Goal: Information Seeking & Learning: Learn about a topic

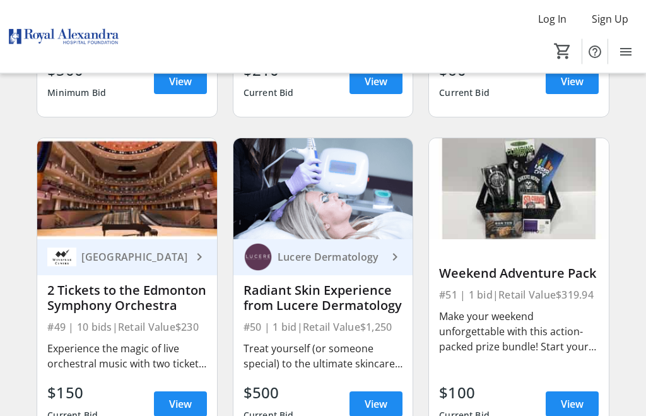
scroll to position [5212, 0]
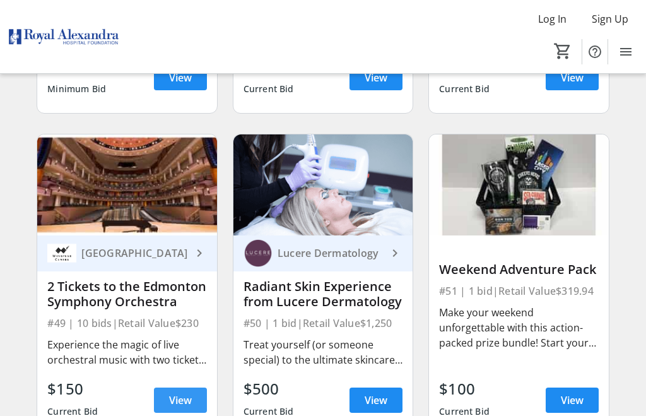
click at [177, 402] on span "View" at bounding box center [180, 400] width 23 height 15
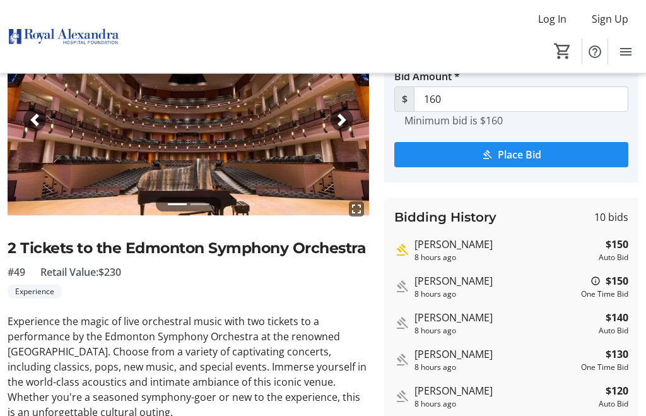
scroll to position [86, 0]
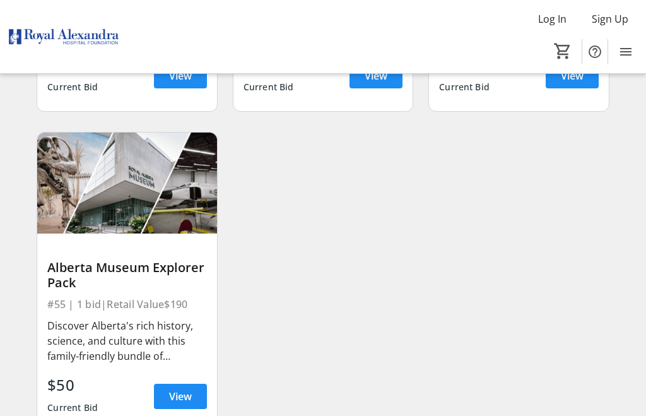
scroll to position [5844, 0]
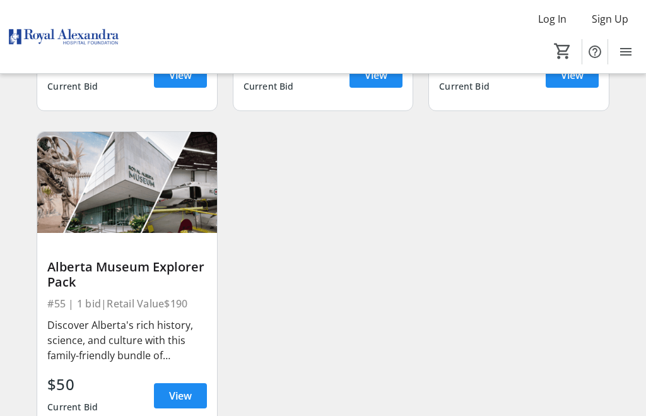
click at [175, 399] on span "View" at bounding box center [180, 395] width 23 height 15
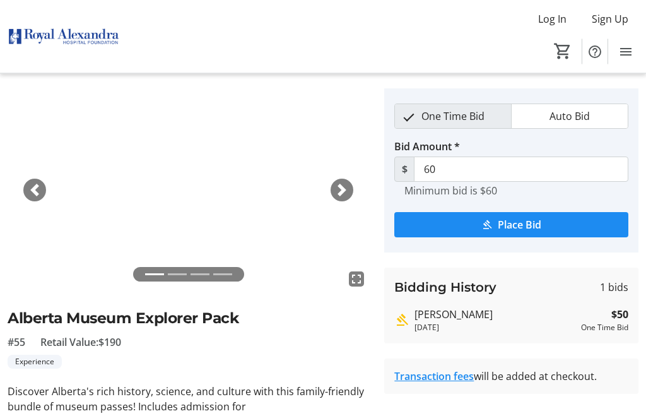
scroll to position [25, 0]
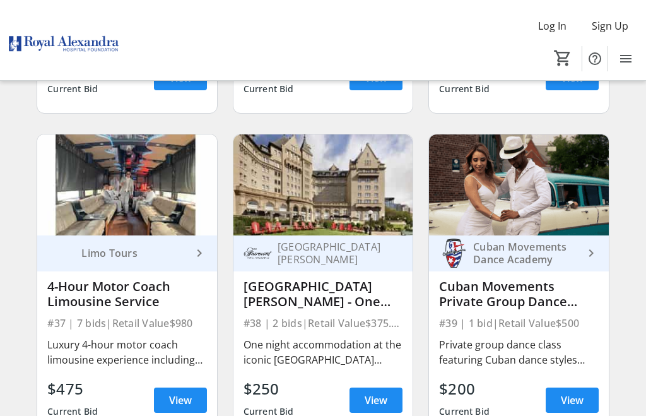
scroll to position [3920, 0]
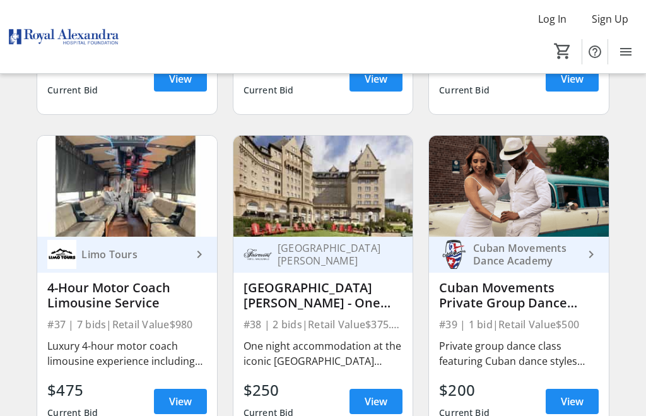
click at [335, 297] on div "[GEOGRAPHIC_DATA] [PERSON_NAME] - One Night Stay" at bounding box center [323, 295] width 159 height 30
click at [393, 398] on span at bounding box center [376, 401] width 53 height 30
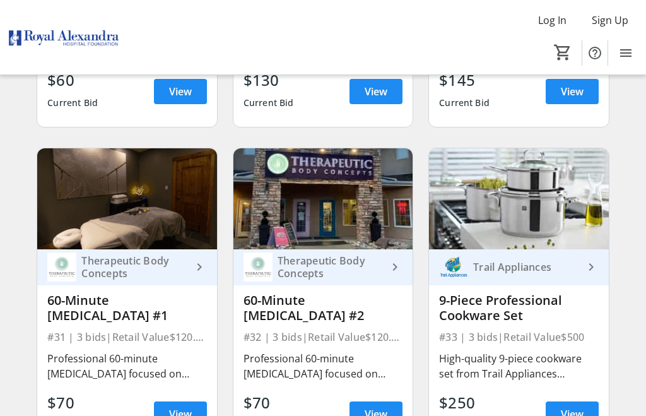
scroll to position [3274, 0]
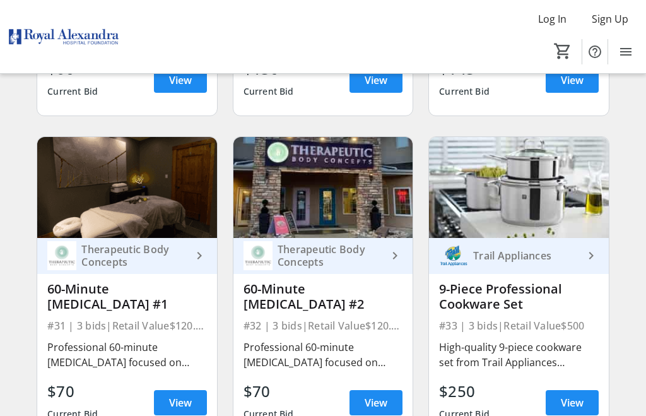
click at [374, 412] on span at bounding box center [376, 403] width 53 height 30
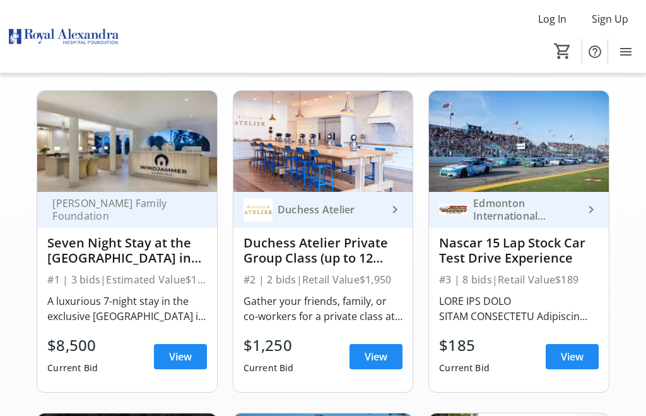
scroll to position [105, 0]
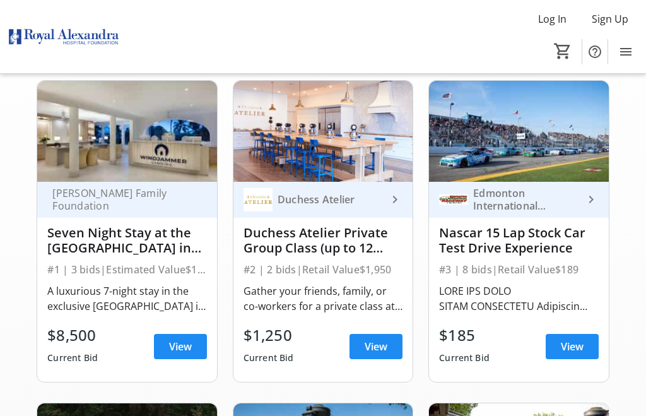
click at [179, 346] on span "View" at bounding box center [180, 346] width 23 height 15
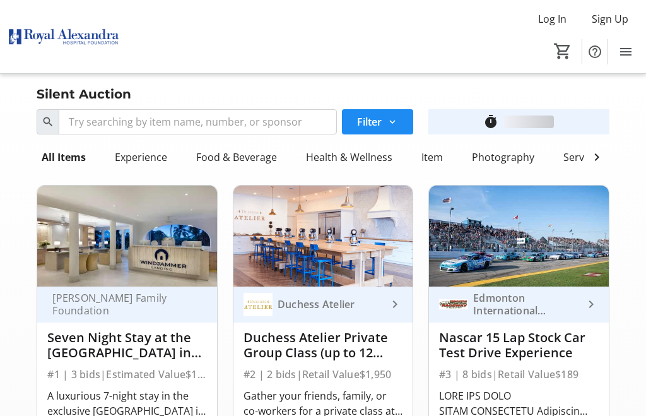
scroll to position [105, 0]
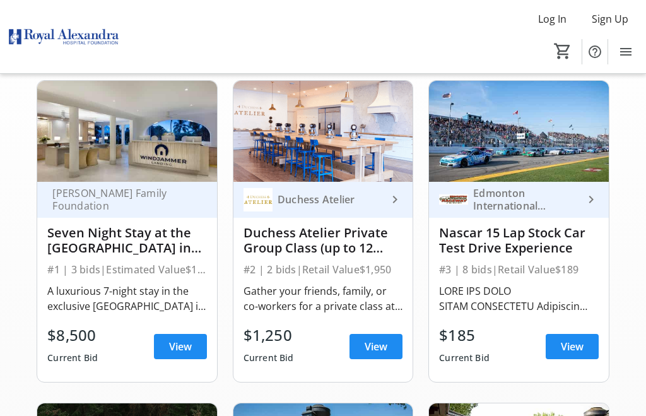
click at [571, 347] on span "View" at bounding box center [572, 346] width 23 height 15
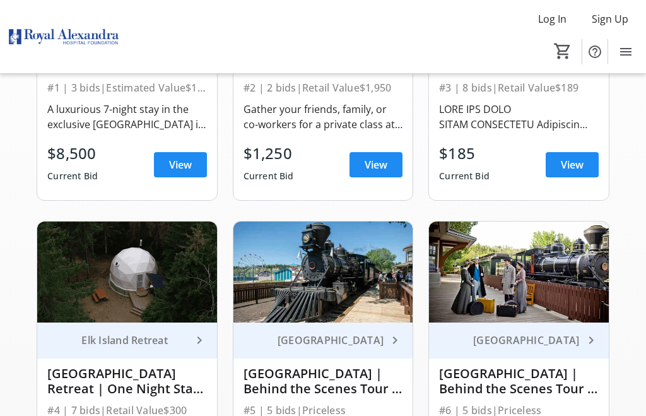
scroll to position [334, 0]
